Goal: Transaction & Acquisition: Purchase product/service

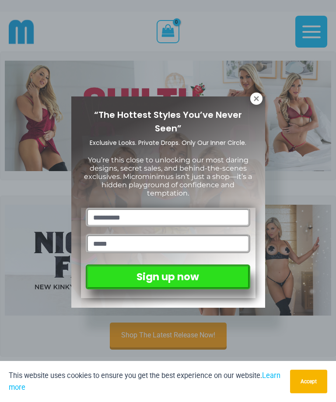
click at [257, 98] on icon at bounding box center [255, 98] width 5 height 5
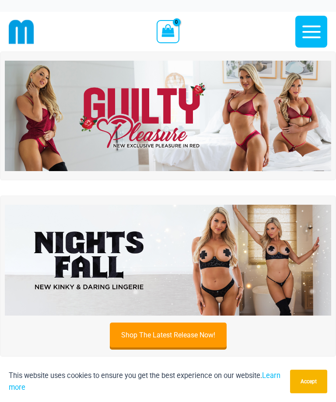
click at [254, 121] on img at bounding box center [168, 116] width 326 height 111
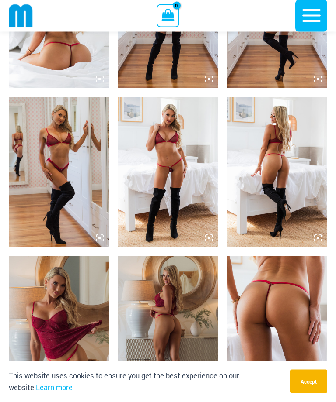
scroll to position [604, 0]
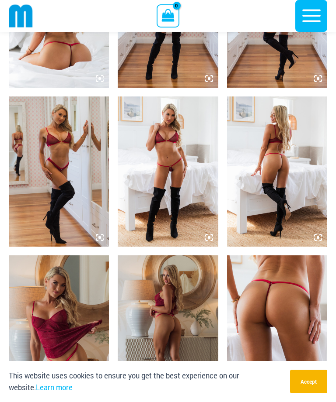
click at [179, 159] on img at bounding box center [168, 172] width 100 height 150
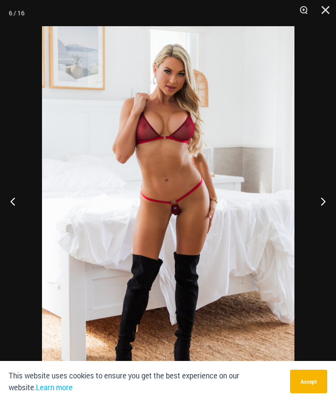
click at [326, 213] on button "Next" at bounding box center [319, 202] width 33 height 44
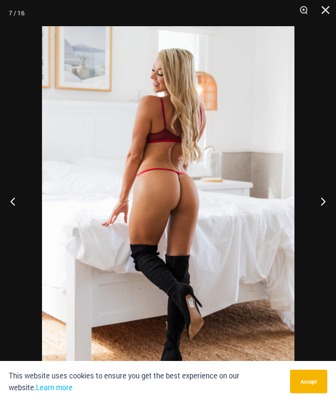
click at [325, 220] on button "Next" at bounding box center [319, 202] width 33 height 44
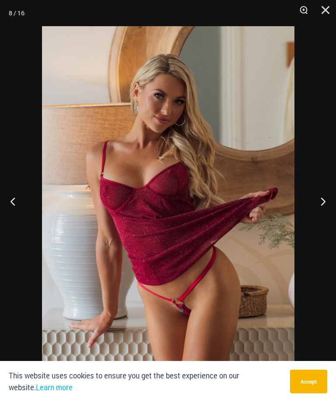
click at [329, 216] on button "Next" at bounding box center [319, 202] width 33 height 44
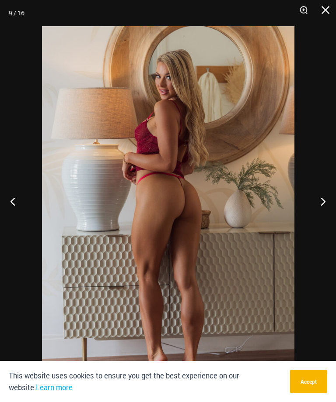
click at [329, 216] on button "Next" at bounding box center [319, 202] width 33 height 44
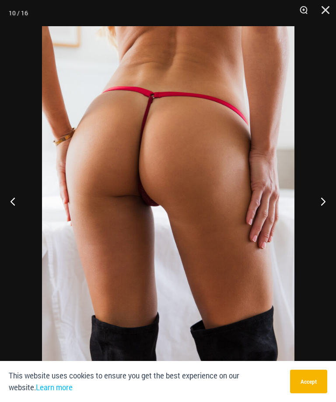
click at [329, 215] on button "Next" at bounding box center [319, 202] width 33 height 44
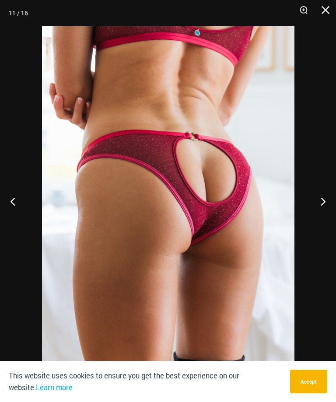
click at [330, 215] on button "Next" at bounding box center [319, 202] width 33 height 44
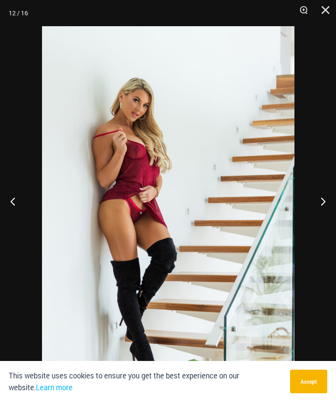
click at [328, 217] on button "Next" at bounding box center [319, 202] width 33 height 44
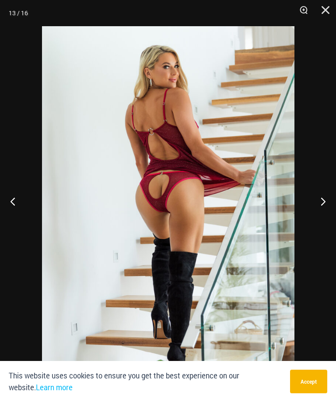
click at [326, 216] on button "Next" at bounding box center [319, 202] width 33 height 44
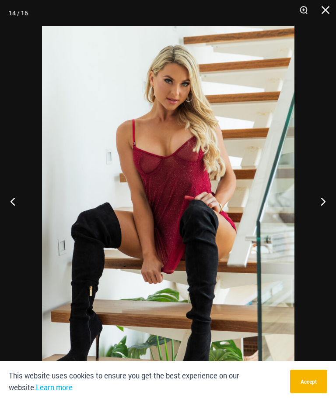
click at [330, 218] on button "Next" at bounding box center [319, 202] width 33 height 44
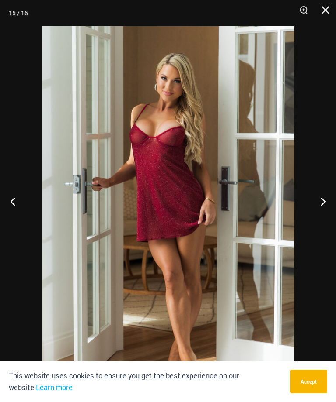
click at [330, 217] on button "Next" at bounding box center [319, 202] width 33 height 44
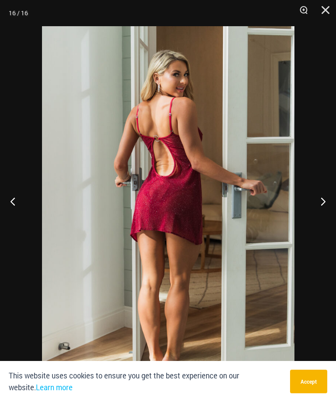
click at [330, 218] on button "Next" at bounding box center [319, 202] width 33 height 44
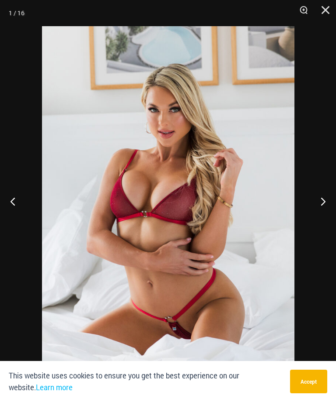
click at [329, 218] on button "Next" at bounding box center [319, 202] width 33 height 44
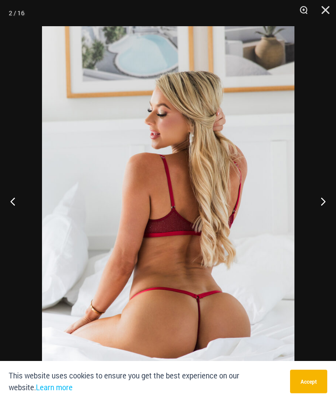
click at [326, 217] on button "Next" at bounding box center [319, 202] width 33 height 44
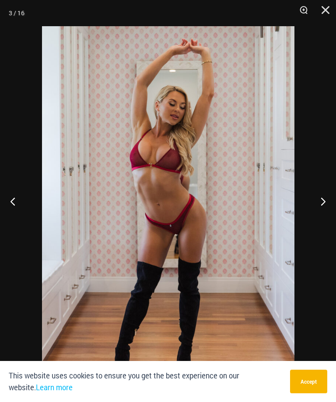
click at [322, 12] on button "Close" at bounding box center [322, 13] width 22 height 26
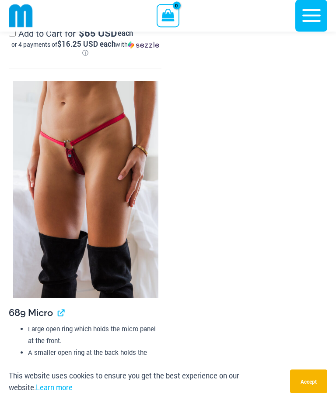
scroll to position [2279, 0]
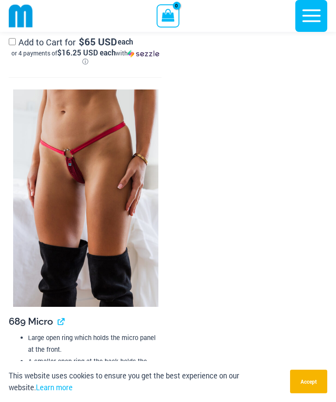
click at [107, 166] on img at bounding box center [85, 199] width 145 height 218
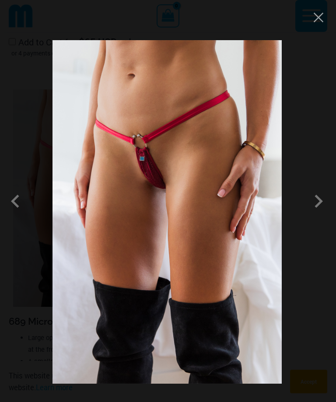
click at [322, 215] on span at bounding box center [318, 201] width 26 height 26
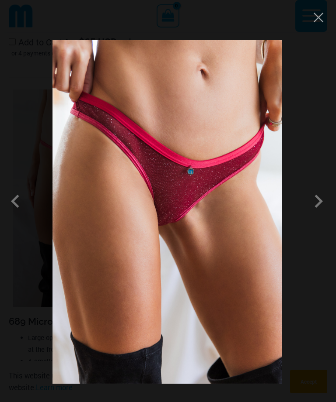
click at [322, 215] on span at bounding box center [318, 201] width 26 height 26
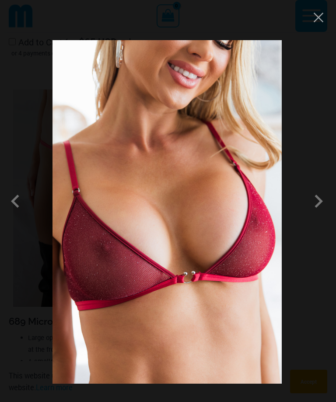
click at [320, 215] on span at bounding box center [318, 201] width 26 height 26
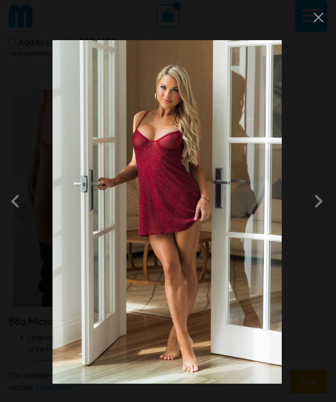
click at [323, 215] on span at bounding box center [318, 201] width 26 height 26
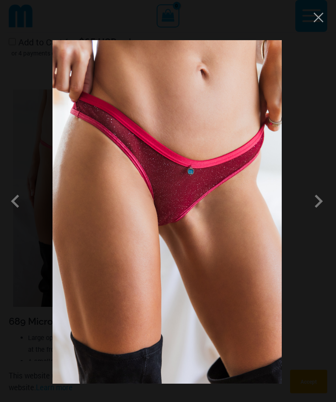
click at [319, 23] on button "Close" at bounding box center [318, 17] width 13 height 13
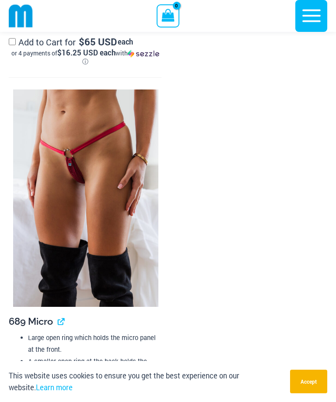
click at [232, 0] on div "Main Menu" at bounding box center [257, 16] width 139 height 32
click at [234, 0] on div "Main Menu" at bounding box center [257, 16] width 139 height 32
